Goal: Transaction & Acquisition: Purchase product/service

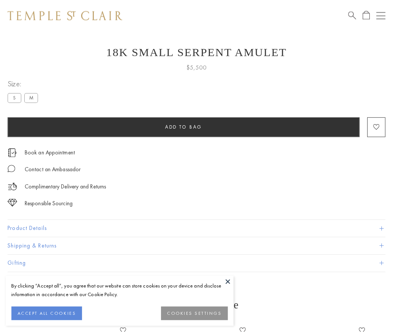
scroll to position [25, 0]
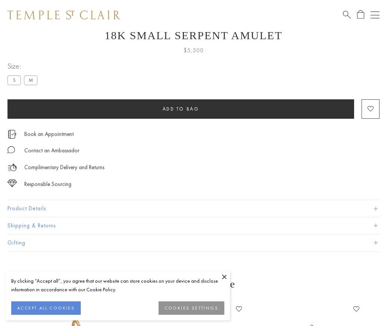
click at [181, 109] on span "Add to bag" at bounding box center [181, 109] width 37 height 6
